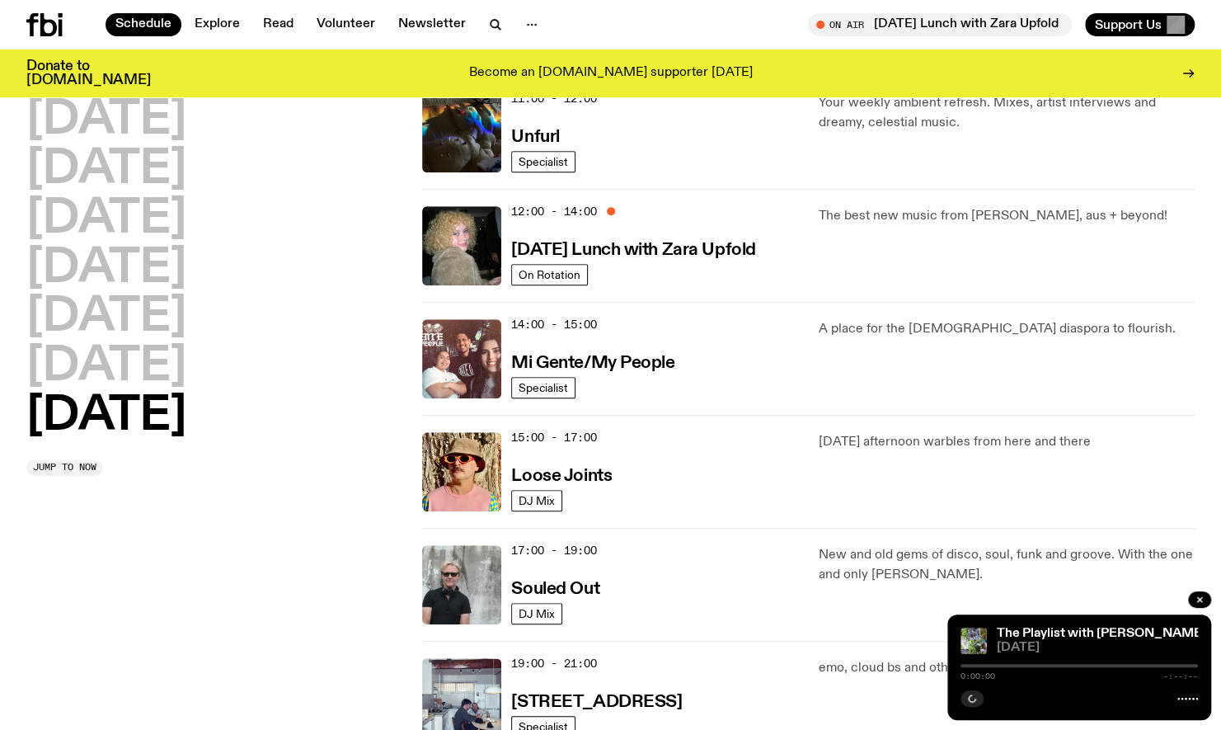
scroll to position [652, 0]
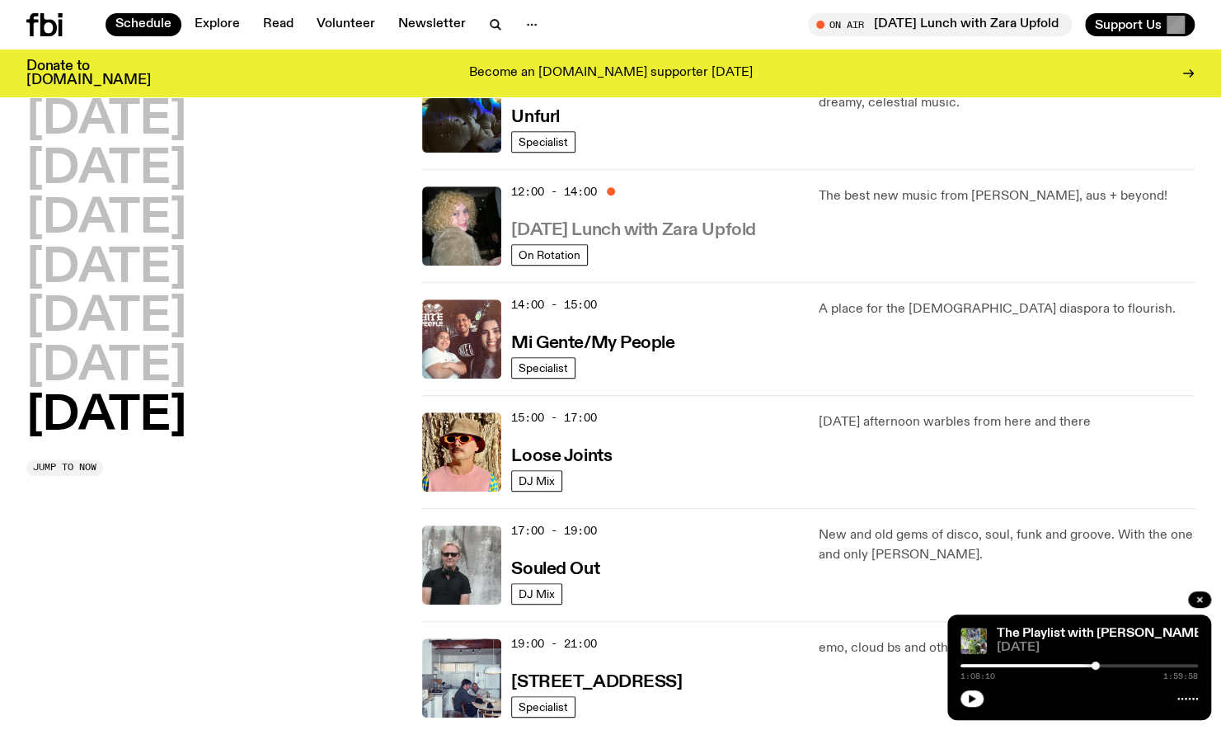
click at [659, 223] on h3 "[DATE] Lunch with Zara Upfold" at bounding box center [633, 230] width 244 height 17
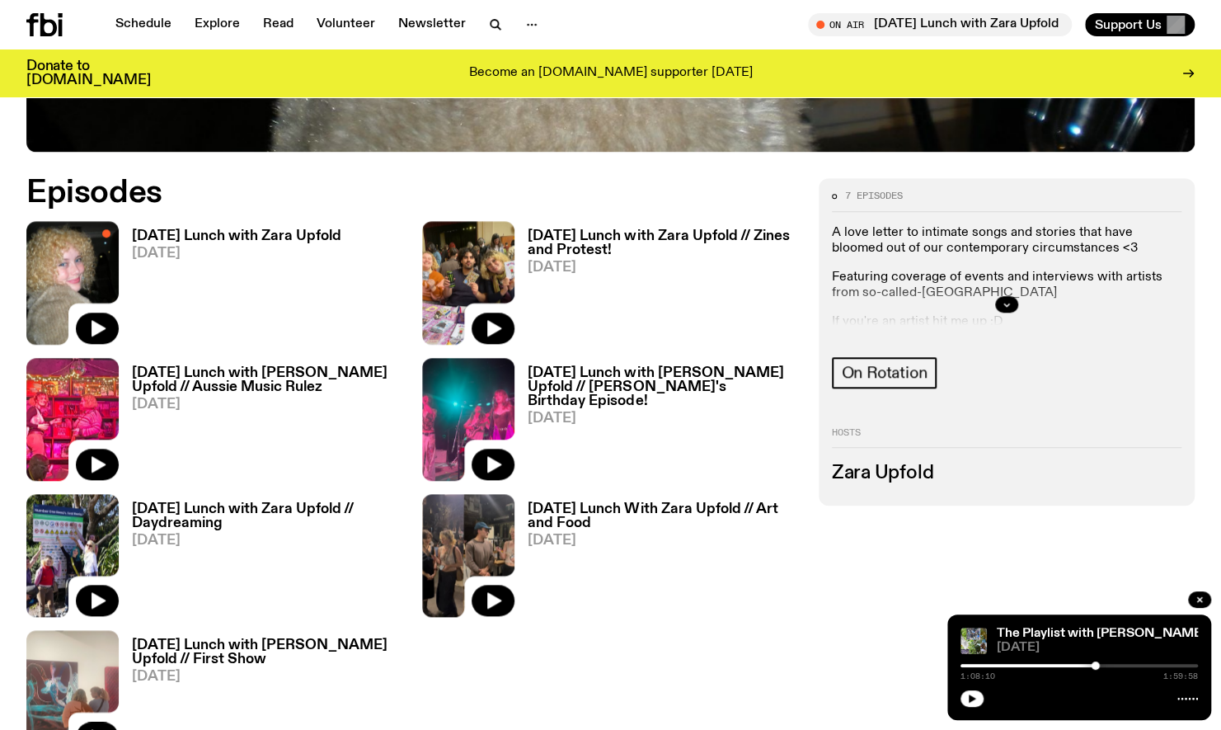
scroll to position [688, 0]
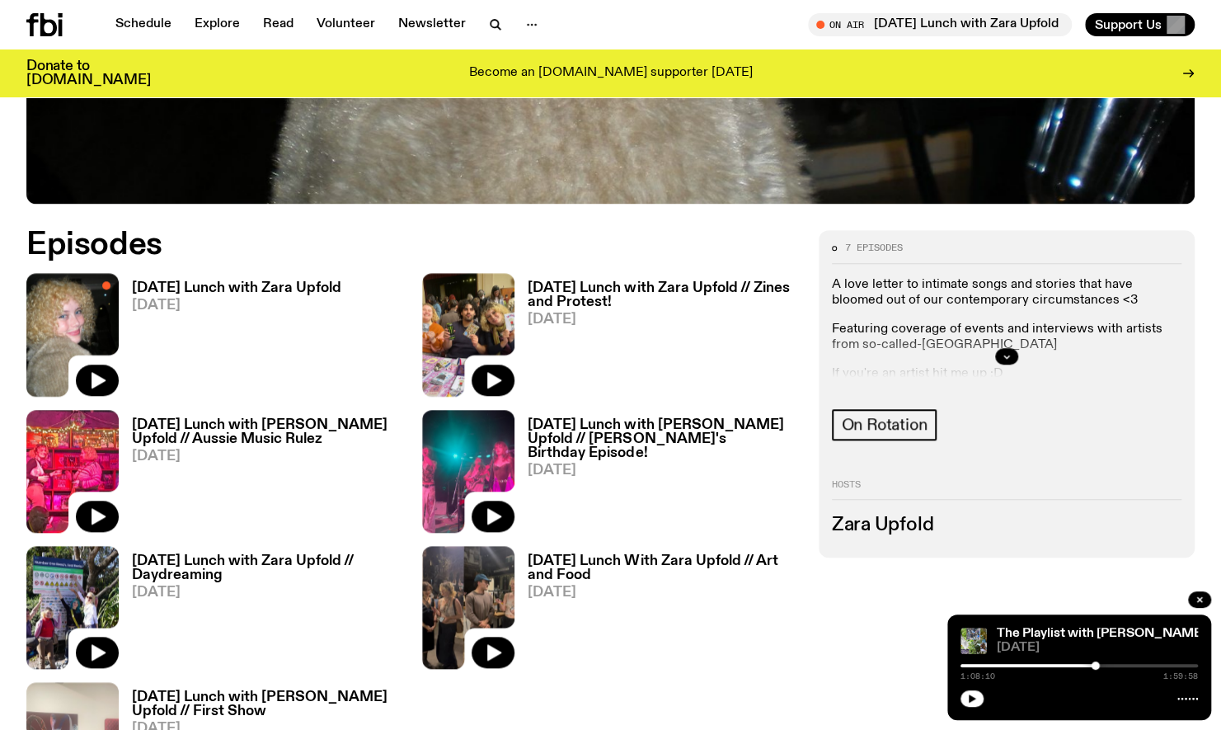
click at [223, 293] on h3 "[DATE] Lunch with Zara Upfold" at bounding box center [236, 288] width 209 height 14
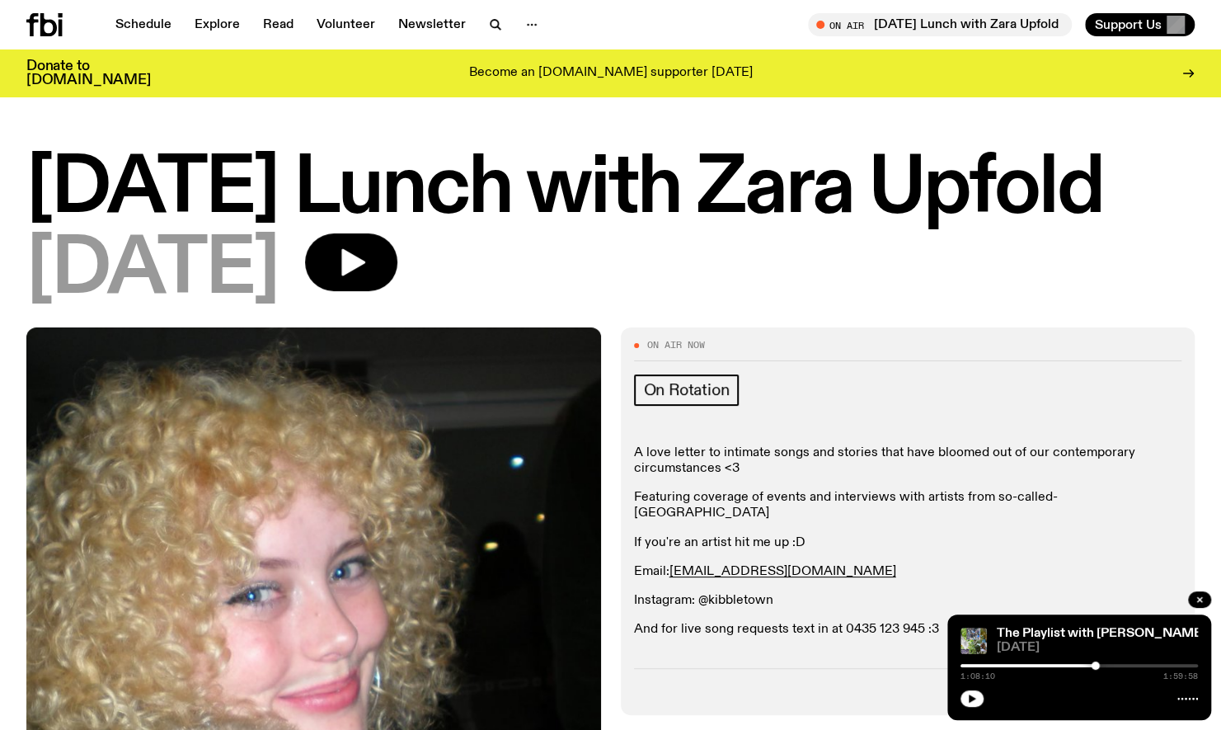
scroll to position [2, 0]
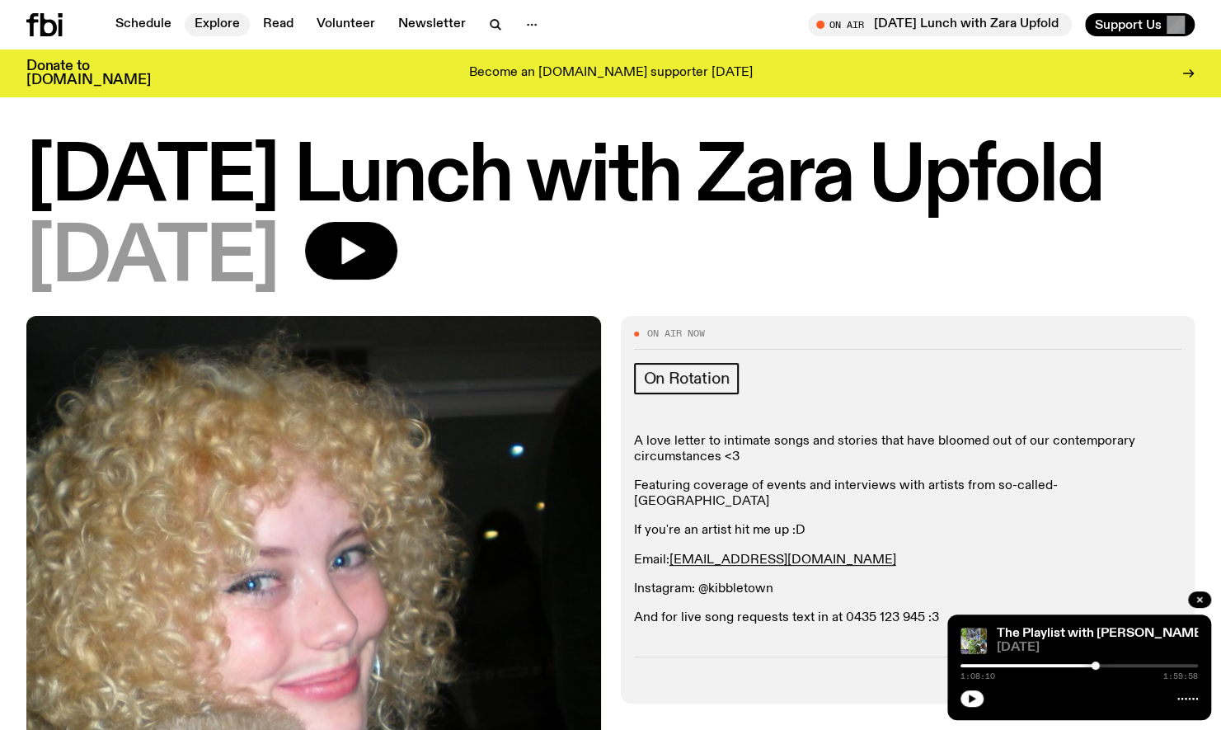
click at [228, 25] on link "Explore" at bounding box center [217, 24] width 65 height 23
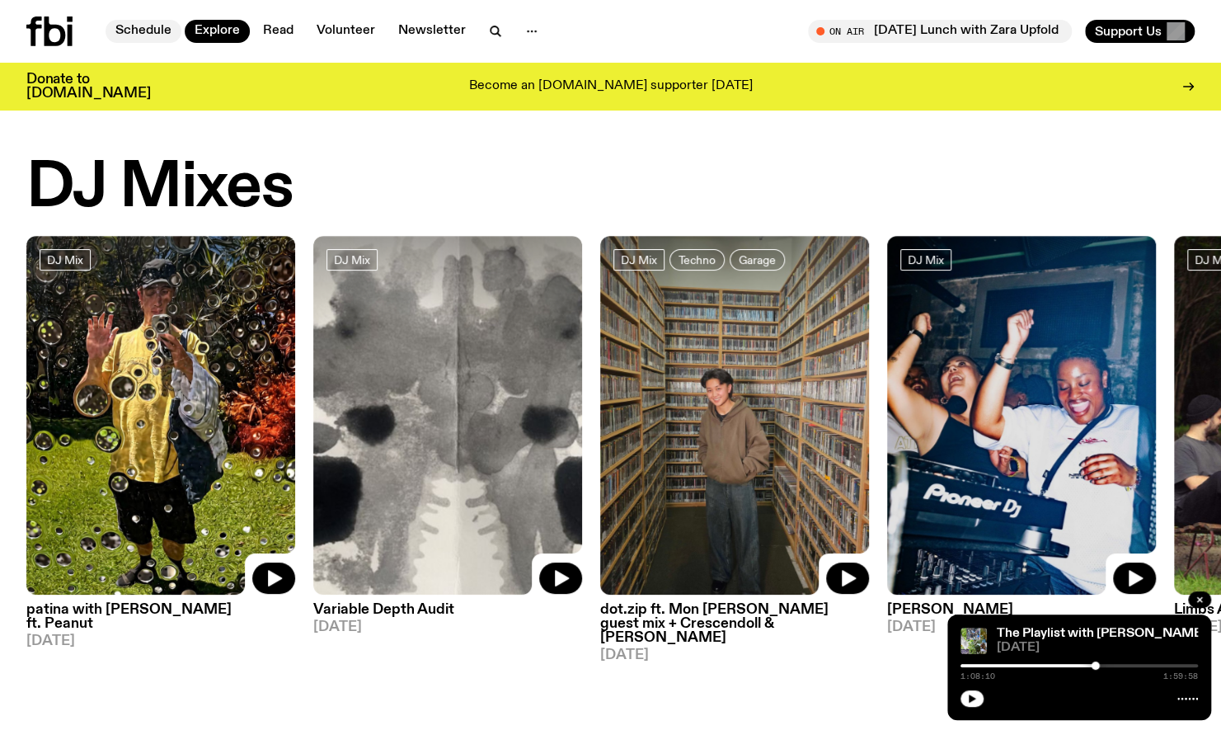
click at [156, 20] on link "Schedule" at bounding box center [144, 31] width 76 height 23
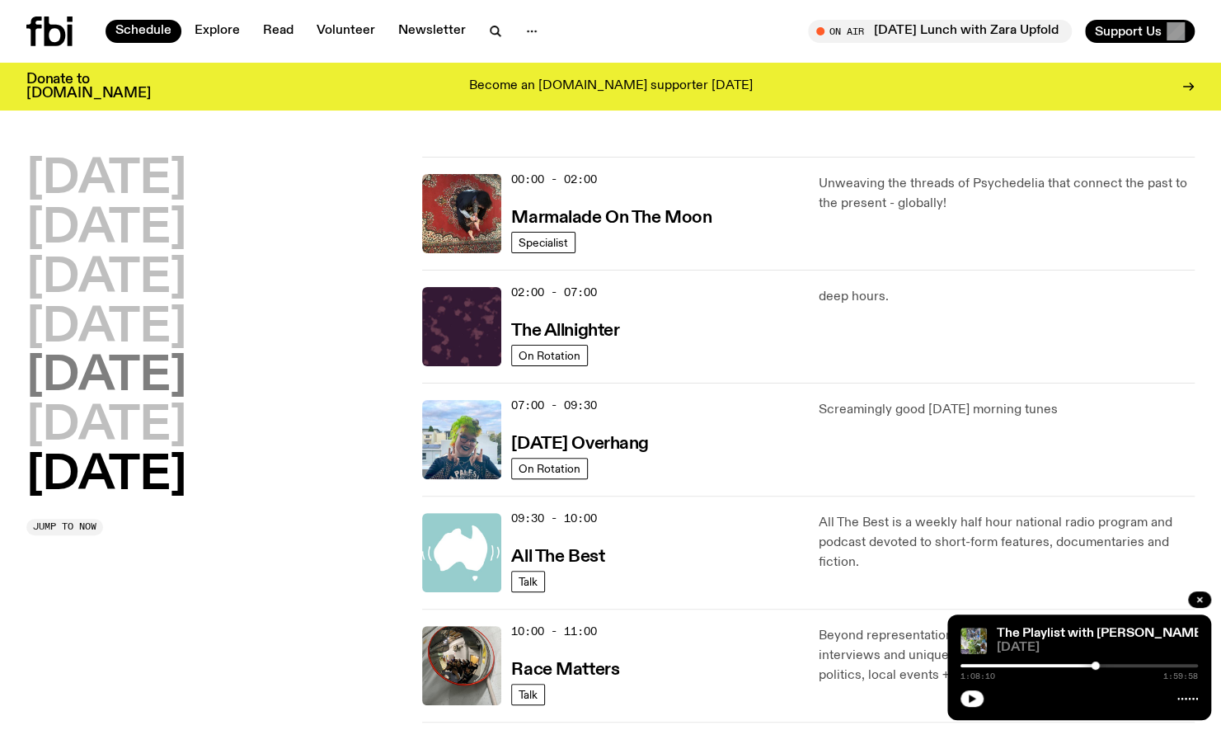
click at [117, 379] on h2 "[DATE]" at bounding box center [106, 377] width 160 height 46
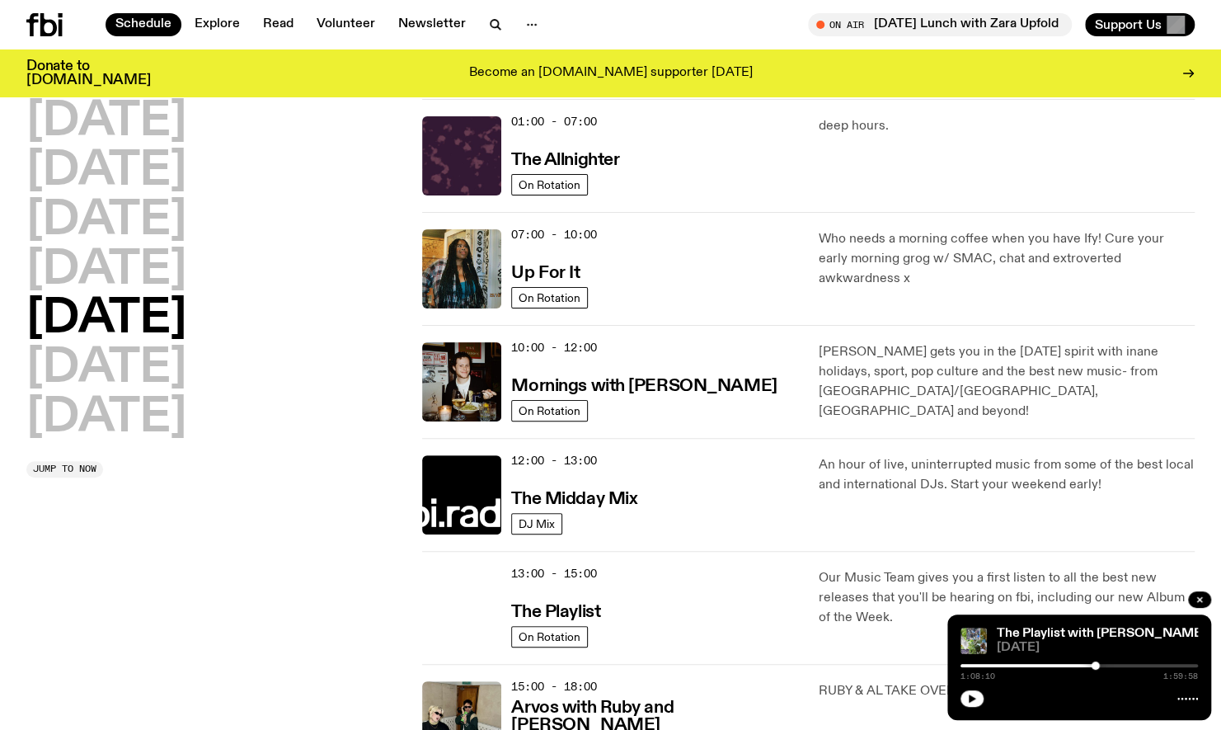
scroll to position [46, 0]
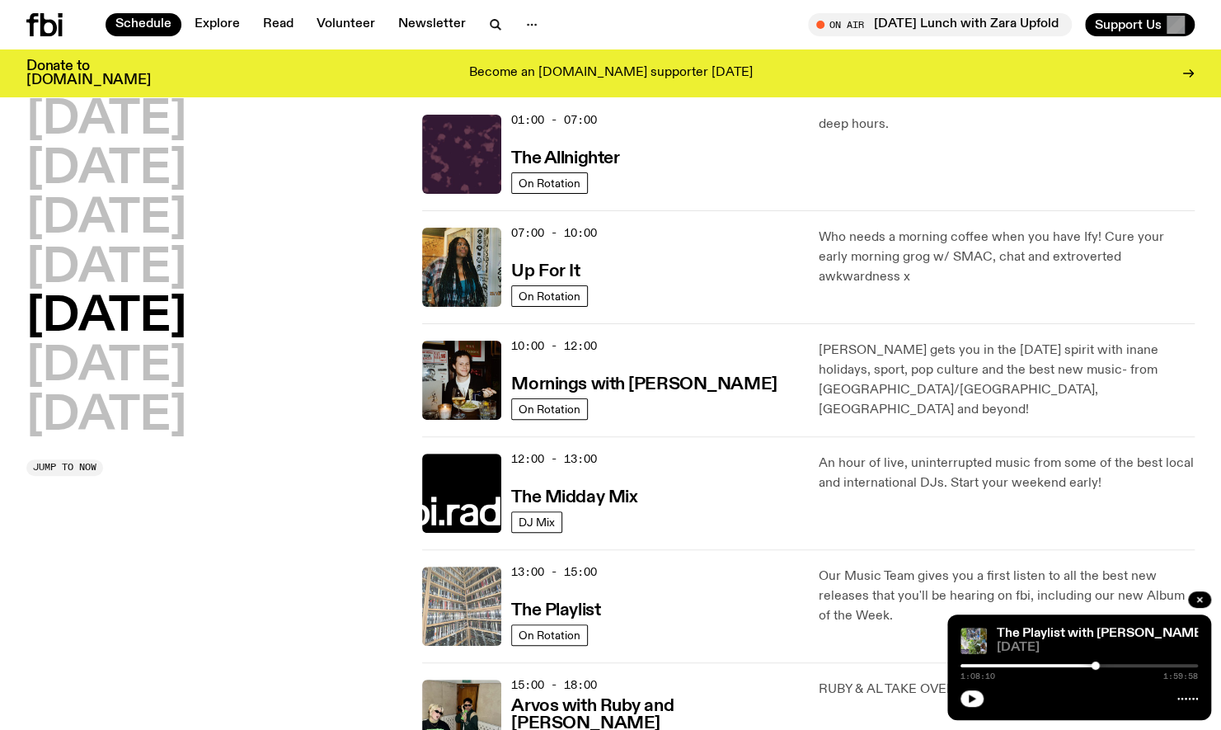
click at [452, 607] on img at bounding box center [461, 605] width 79 height 79
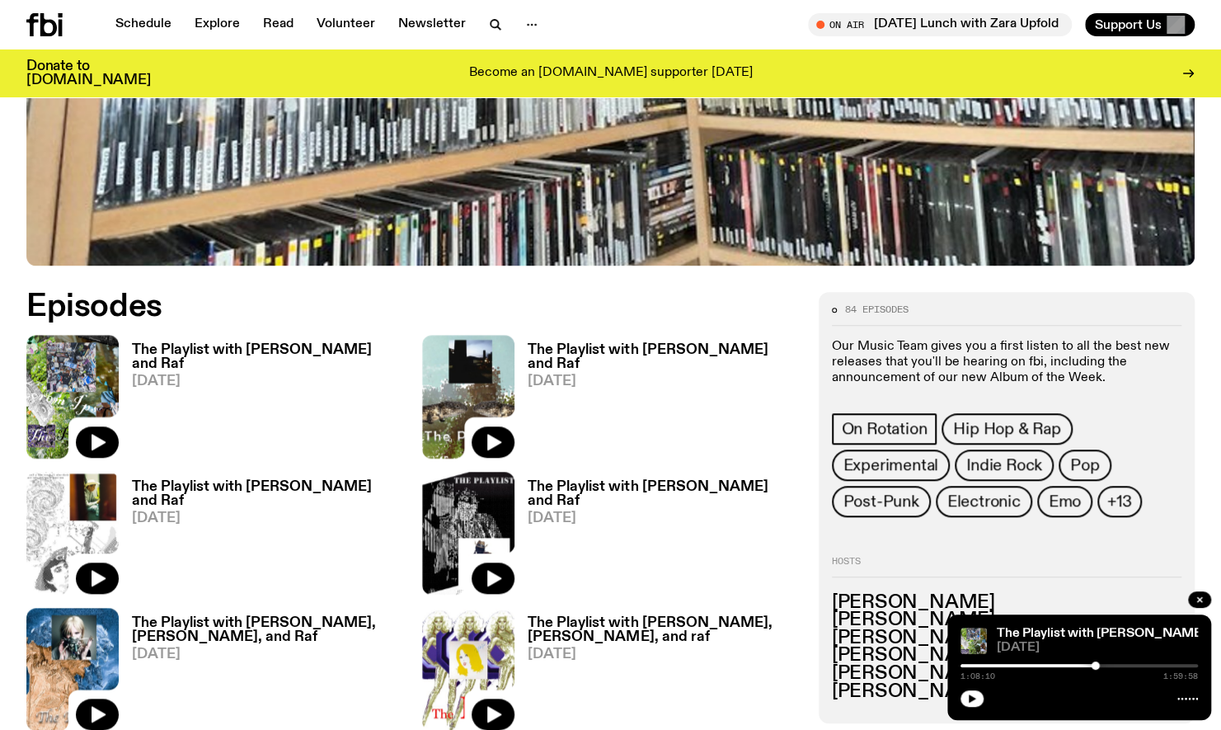
scroll to position [625, 0]
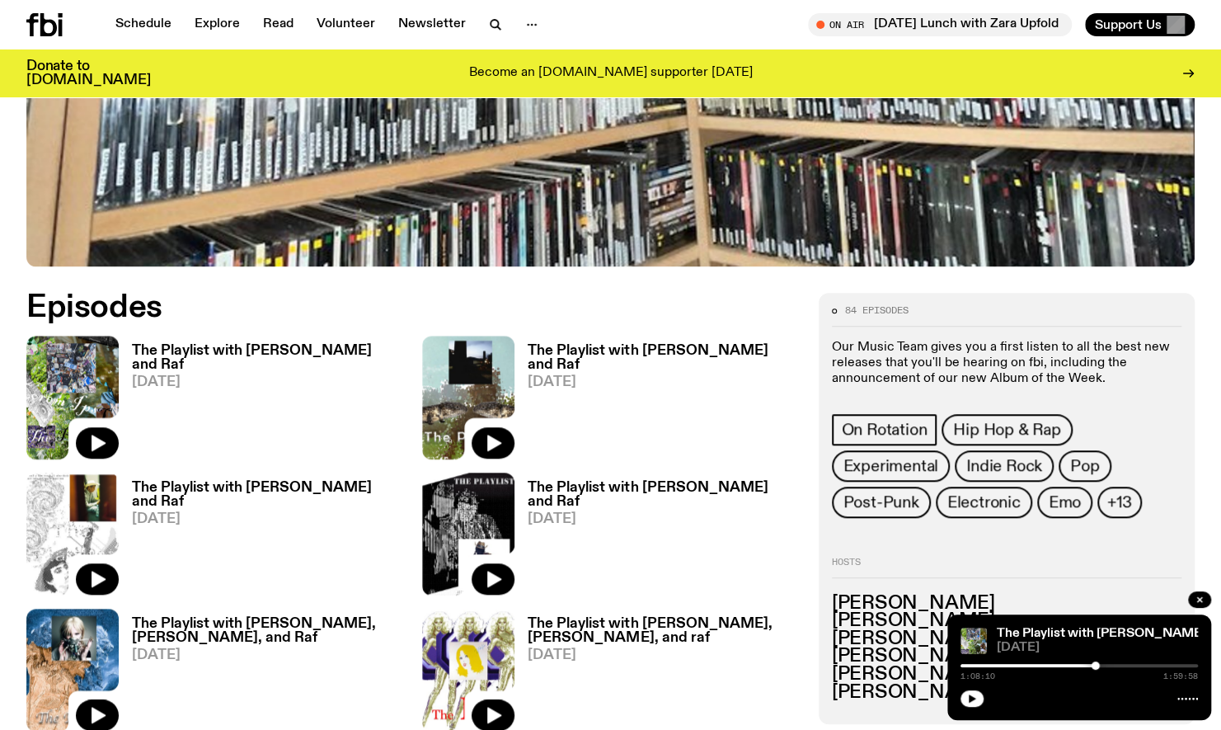
click at [208, 337] on div "The Playlist with [PERSON_NAME] and Raf [DATE]" at bounding box center [261, 397] width 284 height 123
click at [211, 351] on h3 "The Playlist with [PERSON_NAME] and Raf" at bounding box center [267, 358] width 270 height 28
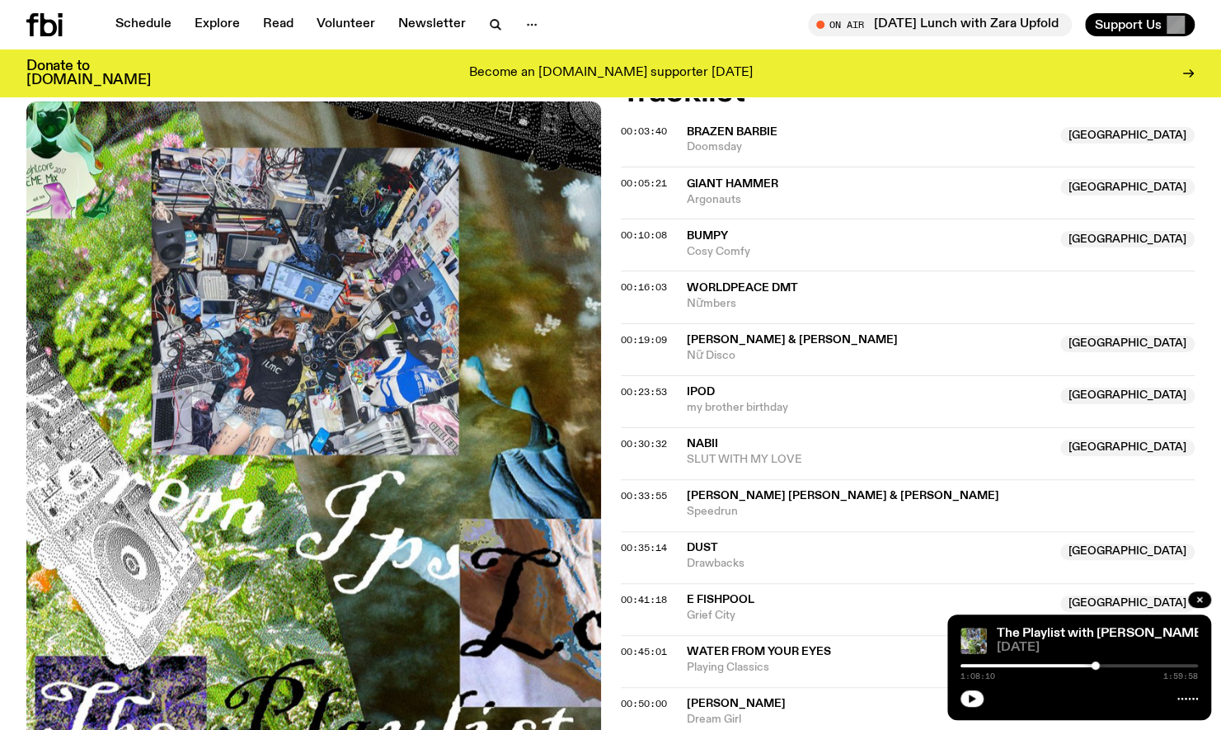
scroll to position [625, 0]
